Goal: Task Accomplishment & Management: Use online tool/utility

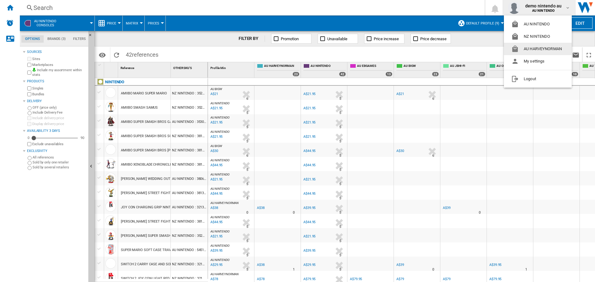
scroll to position [405, 127]
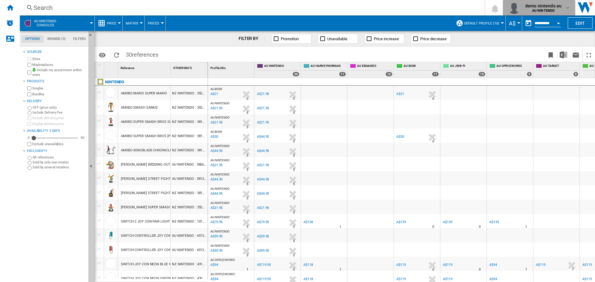
click at [566, 7] on md-icon "button" at bounding box center [567, 7] width 5 height 5
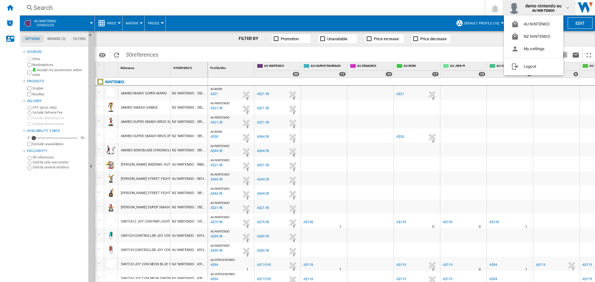
click at [99, 55] on md-backdrop at bounding box center [297, 141] width 595 height 282
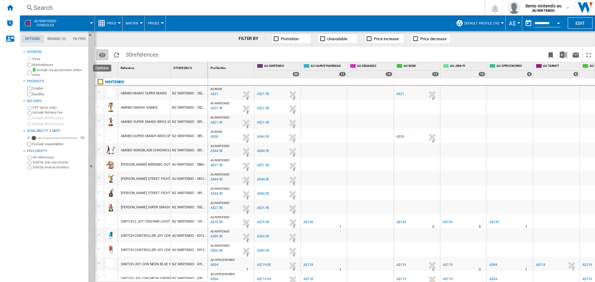
click at [99, 55] on md-icon "Options" at bounding box center [102, 54] width 7 height 7
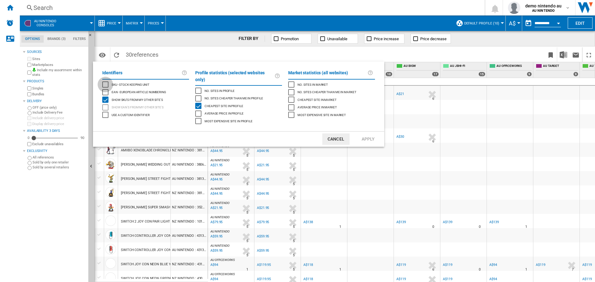
click at [106, 85] on div "SKU - Stock Keeping Unit" at bounding box center [105, 85] width 6 height 6
click at [364, 134] on button "Apply" at bounding box center [368, 139] width 27 height 11
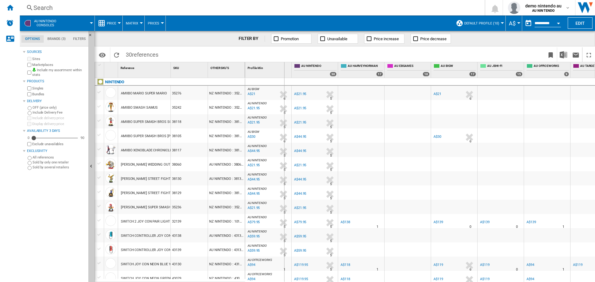
drag, startPoint x: 244, startPoint y: 71, endPoint x: 283, endPoint y: 70, distance: 39.1
click at [283, 70] on div "1 Reference 1 SKU 1 OTHER SKU'S 1 NINTENDO AMIIBO MARIO SUPER MARIO 35276 NZ NI…" at bounding box center [345, 172] width 500 height 220
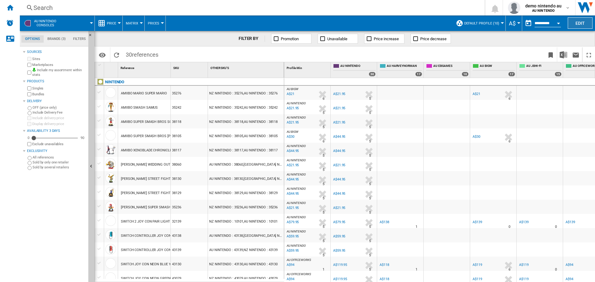
click at [578, 22] on button "Edit" at bounding box center [580, 22] width 25 height 11
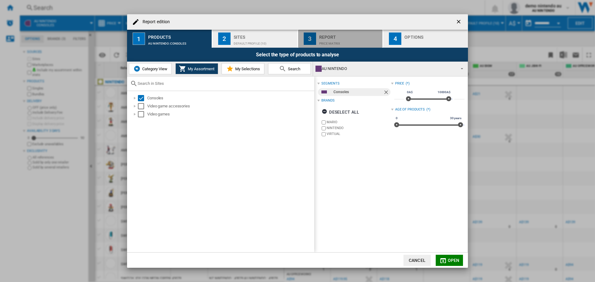
click at [347, 41] on div "Price Matrix" at bounding box center [349, 42] width 61 height 7
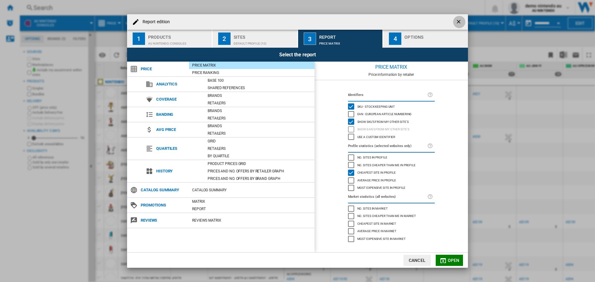
click at [459, 23] on ng-md-icon "getI18NText('BUTTONS.CLOSE_DIALOG')" at bounding box center [459, 22] width 7 height 7
